Goal: Task Accomplishment & Management: Manage account settings

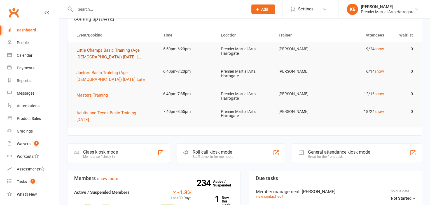
click at [96, 54] on span "Little Champs Basic Training (Age [DEMOGRAPHIC_DATA]) [DATE] L..." at bounding box center [110, 54] width 66 height 12
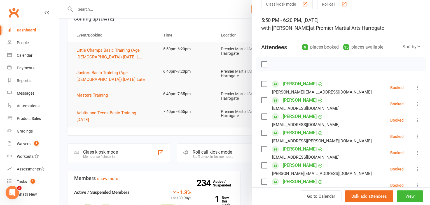
scroll to position [27, 0]
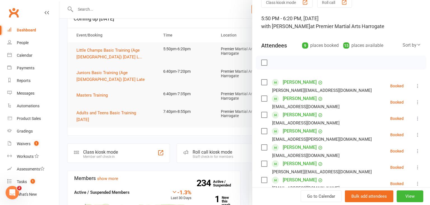
click at [418, 119] on icon at bounding box center [418, 118] width 6 height 6
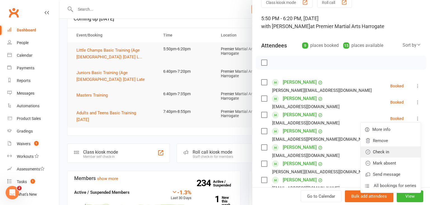
click at [404, 147] on link "Check in" at bounding box center [391, 151] width 60 height 11
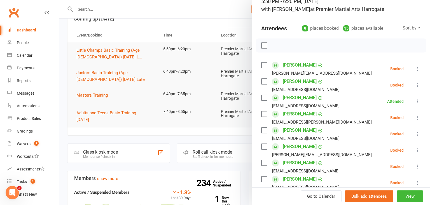
scroll to position [45, 0]
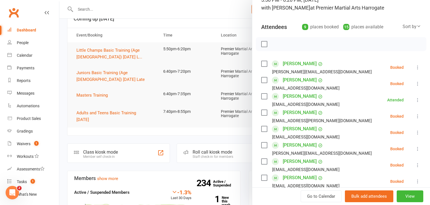
click at [416, 131] on icon at bounding box center [418, 132] width 6 height 6
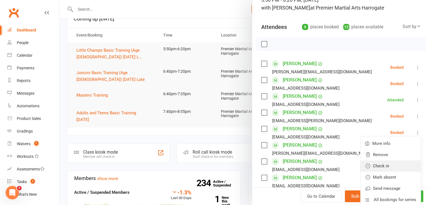
click at [403, 162] on link "Check in" at bounding box center [391, 165] width 60 height 11
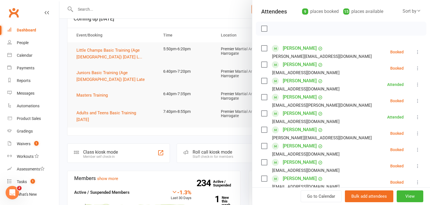
scroll to position [64, 0]
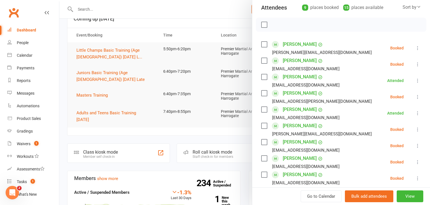
click at [417, 144] on icon at bounding box center [418, 146] width 6 height 6
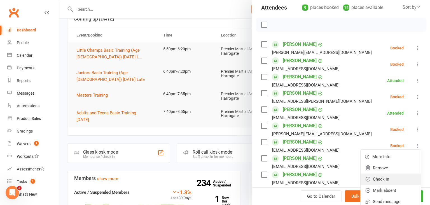
click at [397, 176] on link "Check in" at bounding box center [391, 178] width 60 height 11
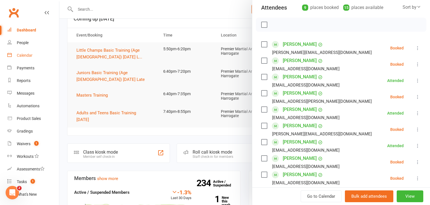
click at [24, 53] on div "Calendar" at bounding box center [25, 55] width 16 height 4
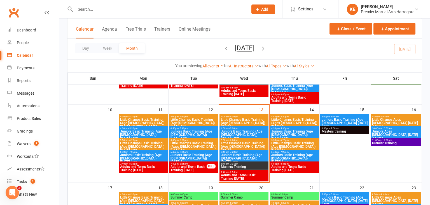
scroll to position [177, 0]
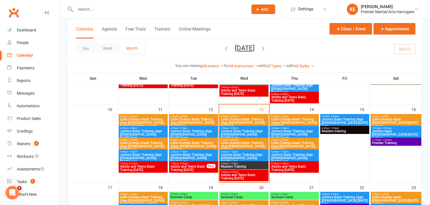
click at [243, 130] on span "Juniors Basic Training (Age [DEMOGRAPHIC_DATA]) [DATE] Early" at bounding box center [244, 134] width 47 height 10
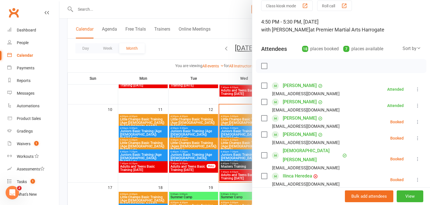
scroll to position [24, 0]
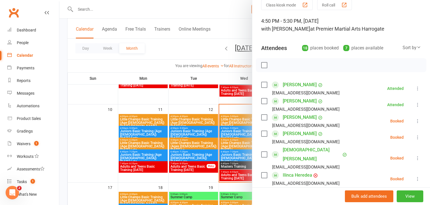
click at [418, 120] on icon at bounding box center [418, 121] width 6 height 6
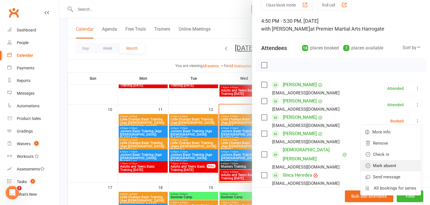
click at [394, 161] on link "Mark absent" at bounding box center [391, 165] width 60 height 11
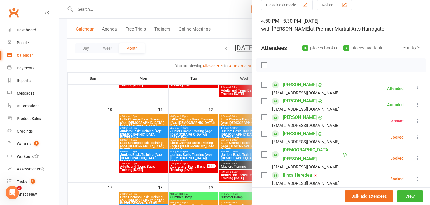
click at [419, 136] on icon at bounding box center [418, 137] width 6 height 6
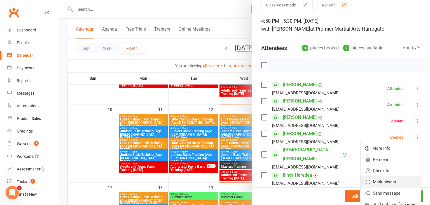
click at [394, 178] on link "Mark absent" at bounding box center [391, 181] width 60 height 11
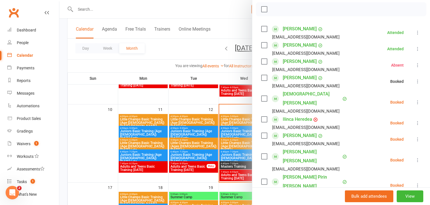
scroll to position [86, 0]
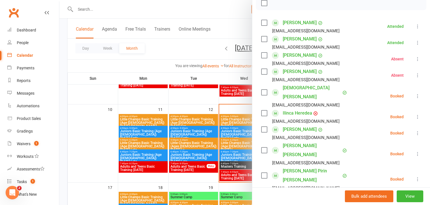
click at [419, 114] on icon at bounding box center [418, 117] width 6 height 6
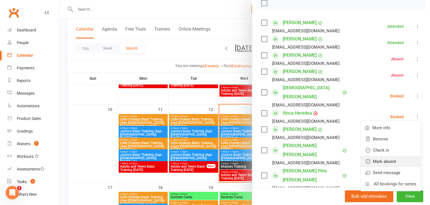
click at [391, 156] on link "Mark absent" at bounding box center [391, 161] width 60 height 11
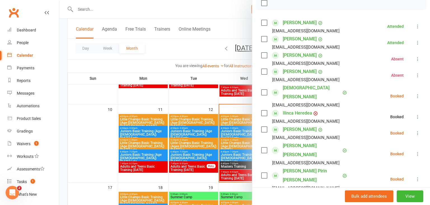
click at [417, 130] on icon at bounding box center [418, 133] width 6 height 6
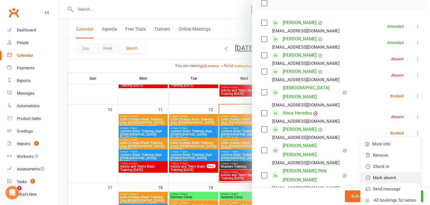
click at [387, 172] on link "Mark absent" at bounding box center [391, 177] width 60 height 11
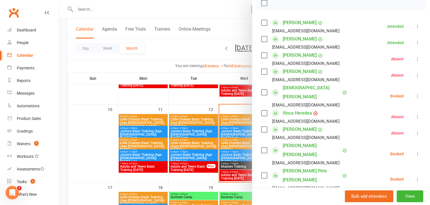
click at [418, 151] on icon at bounding box center [418, 154] width 6 height 6
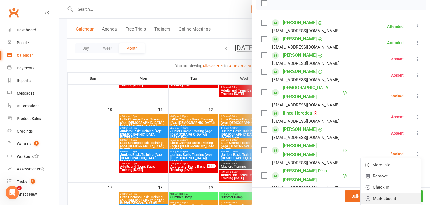
click at [392, 193] on link "Mark absent" at bounding box center [391, 198] width 60 height 11
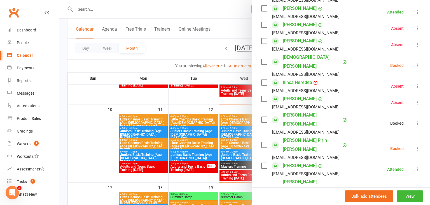
scroll to position [122, 0]
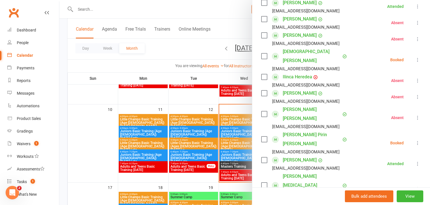
click at [417, 140] on icon at bounding box center [418, 143] width 6 height 6
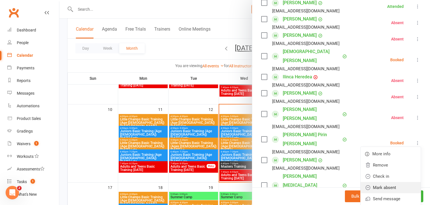
click at [388, 182] on link "Mark absent" at bounding box center [391, 187] width 60 height 11
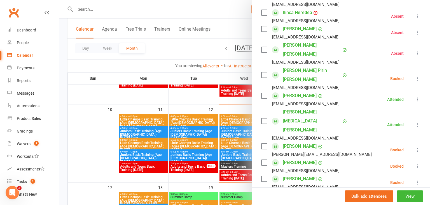
scroll to position [189, 0]
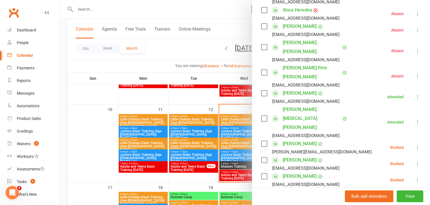
click at [418, 144] on icon at bounding box center [418, 147] width 6 height 6
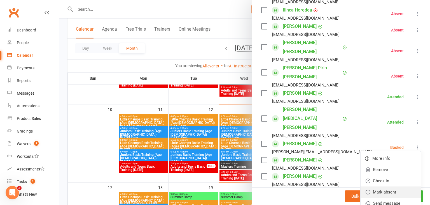
click at [390, 186] on link "Mark absent" at bounding box center [391, 191] width 60 height 11
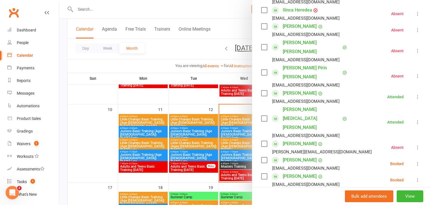
click at [418, 161] on icon at bounding box center [418, 164] width 6 height 6
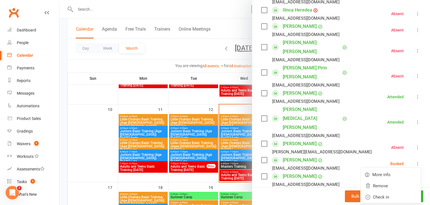
click at [390, 202] on link "Mark absent" at bounding box center [391, 207] width 60 height 11
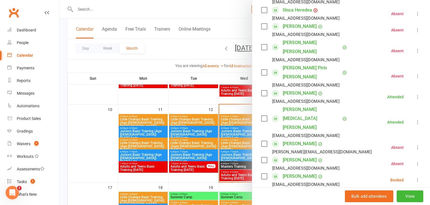
click at [417, 177] on icon at bounding box center [418, 180] width 6 height 6
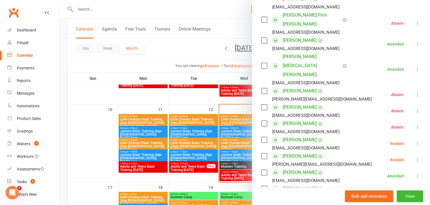
scroll to position [246, 0]
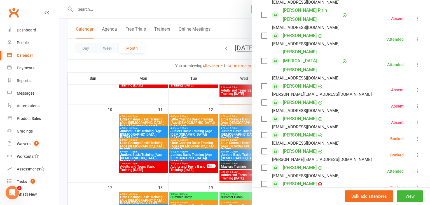
click at [418, 136] on icon at bounding box center [418, 139] width 6 height 6
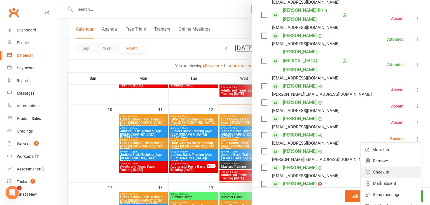
click at [399, 166] on link "Check in" at bounding box center [391, 171] width 60 height 11
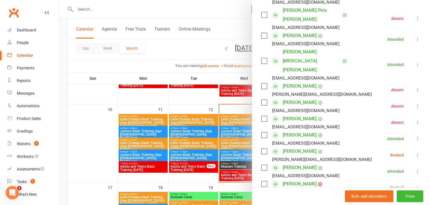
click at [419, 152] on icon at bounding box center [418, 155] width 6 height 6
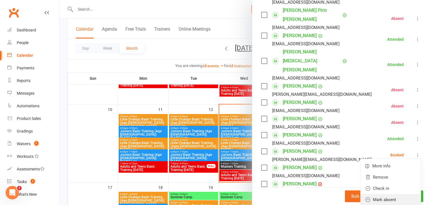
click at [396, 194] on link "Mark absent" at bounding box center [391, 199] width 60 height 11
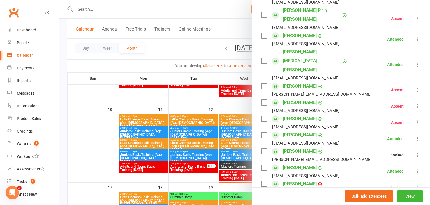
click at [420, 184] on icon at bounding box center [418, 187] width 6 height 6
click at [231, 143] on div at bounding box center [244, 102] width 371 height 205
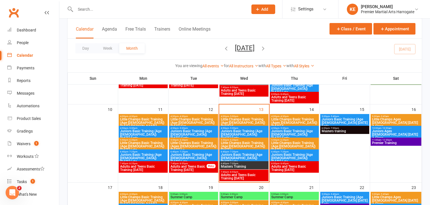
click at [245, 142] on span "Little Champs Basic Training (Age [DEMOGRAPHIC_DATA]) [DATE] L..." at bounding box center [244, 146] width 47 height 10
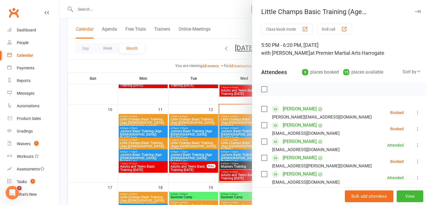
click at [419, 113] on icon at bounding box center [418, 113] width 6 height 6
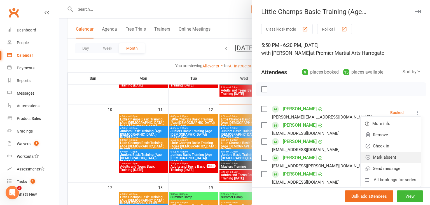
click at [400, 154] on link "Mark absent" at bounding box center [391, 156] width 60 height 11
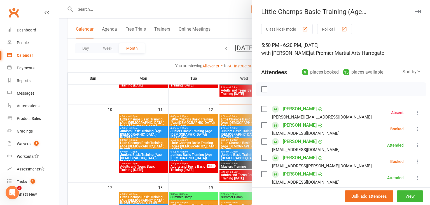
click at [417, 128] on icon at bounding box center [418, 129] width 6 height 6
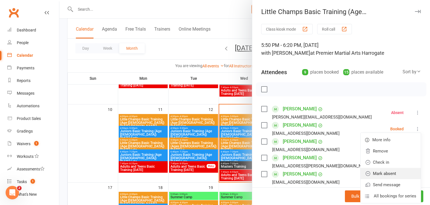
click at [396, 169] on link "Mark absent" at bounding box center [391, 173] width 60 height 11
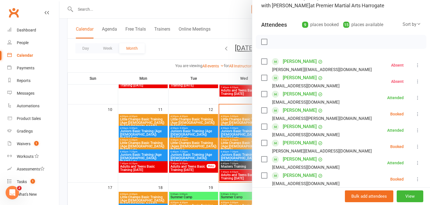
scroll to position [50, 0]
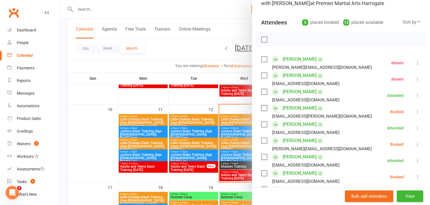
click at [420, 111] on icon at bounding box center [418, 112] width 6 height 6
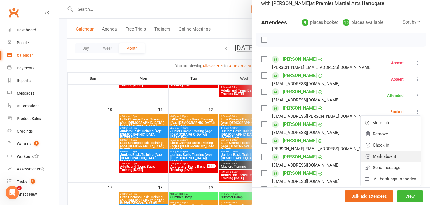
click at [398, 153] on link "Mark absent" at bounding box center [391, 155] width 60 height 11
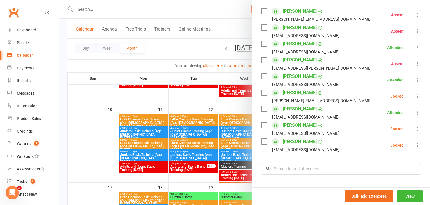
scroll to position [100, 0]
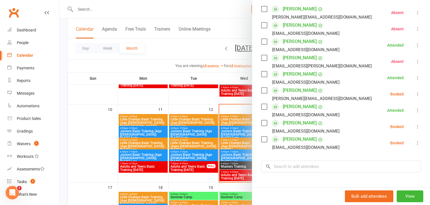
click at [420, 94] on icon at bounding box center [418, 94] width 6 height 6
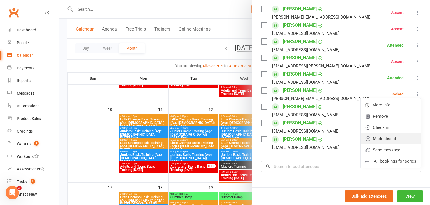
click at [391, 136] on link "Mark absent" at bounding box center [391, 138] width 60 height 11
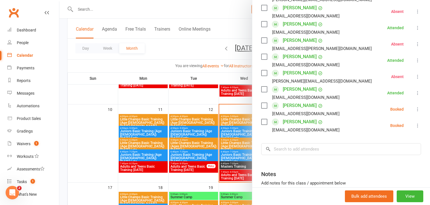
scroll to position [119, 0]
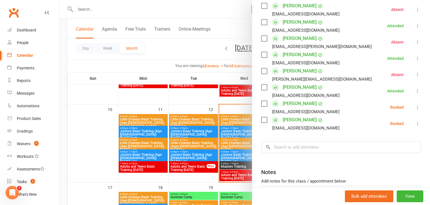
click at [418, 106] on icon at bounding box center [418, 107] width 6 height 6
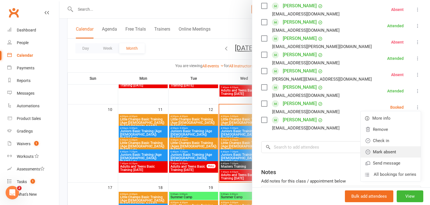
click at [391, 149] on link "Mark absent" at bounding box center [391, 151] width 60 height 11
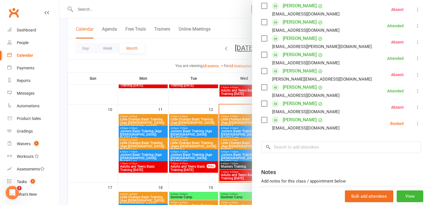
click at [417, 124] on icon at bounding box center [418, 124] width 6 height 6
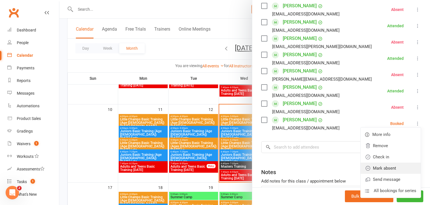
click at [394, 164] on link "Mark absent" at bounding box center [391, 167] width 60 height 11
